Goal: Find specific page/section: Find specific page/section

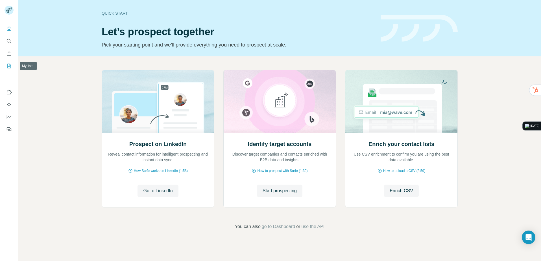
click at [6, 67] on button "My lists" at bounding box center [9, 66] width 9 height 10
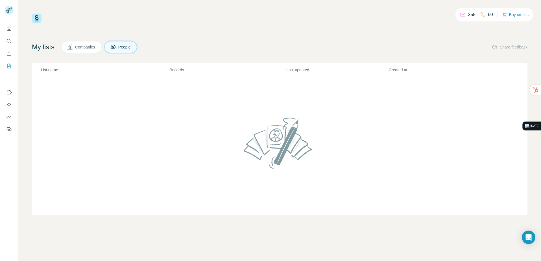
click at [78, 44] on button "Companies" at bounding box center [81, 47] width 40 height 12
click at [77, 47] on span "Companies" at bounding box center [85, 47] width 21 height 6
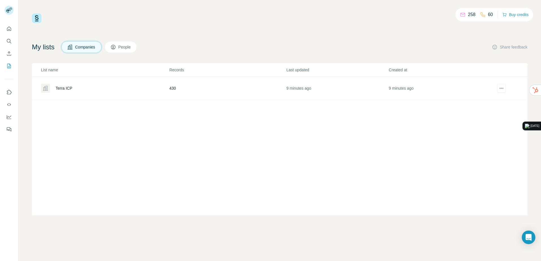
click at [73, 87] on div "Terra ICP" at bounding box center [105, 88] width 128 height 9
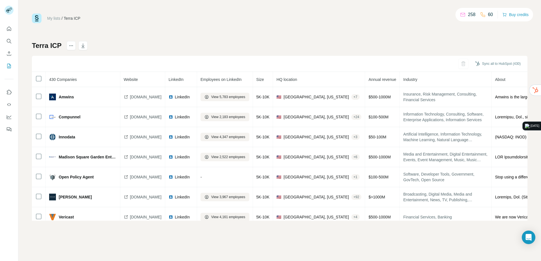
click at [74, 82] on th "430 Companies" at bounding box center [83, 79] width 74 height 15
click at [74, 80] on span "430 Companies" at bounding box center [63, 79] width 28 height 5
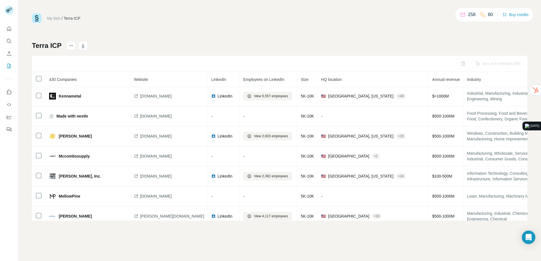
scroll to position [1965, 0]
